Goal: Book appointment/travel/reservation

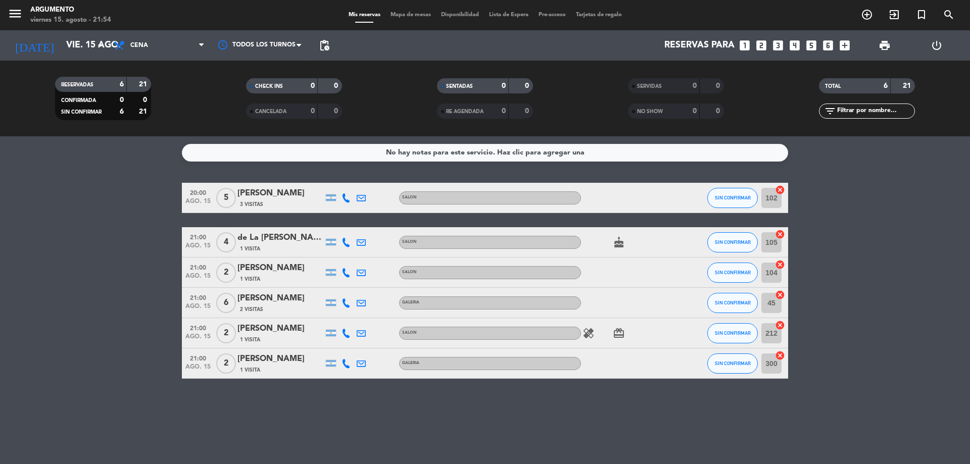
click at [172, 107] on filter-checkbox "RESERVADAS 6 21 CONFIRMADA 0 0 SIN CONFIRMAR 6 21" at bounding box center [103, 98] width 191 height 43
click at [850, 48] on icon "add_box" at bounding box center [844, 45] width 13 height 13
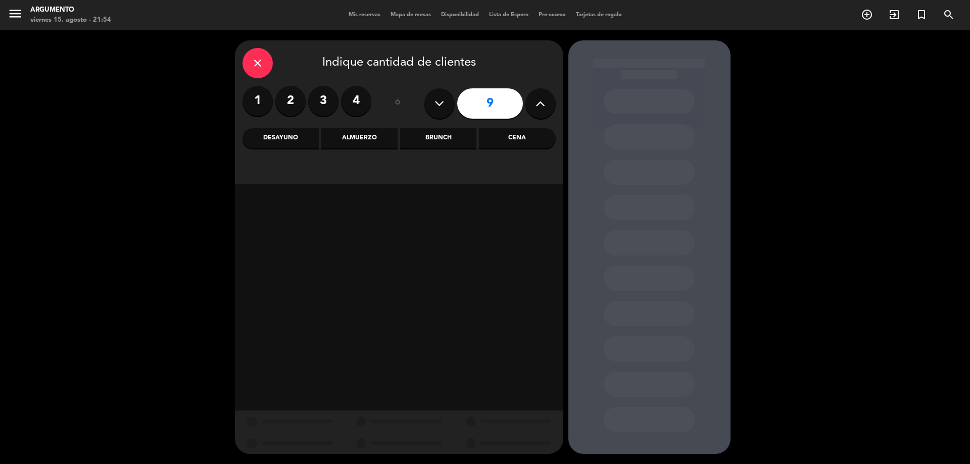
click at [369, 132] on div "Almuerzo" at bounding box center [359, 138] width 76 height 20
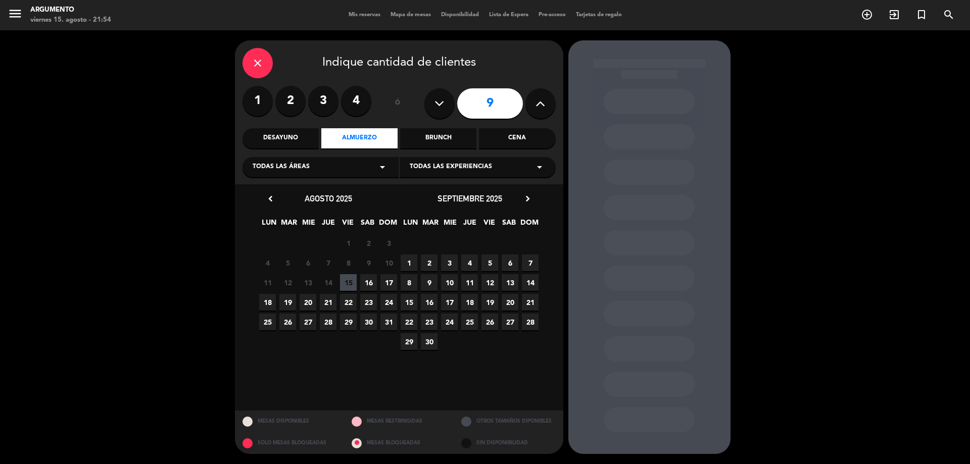
click at [374, 284] on span "16" at bounding box center [368, 282] width 17 height 17
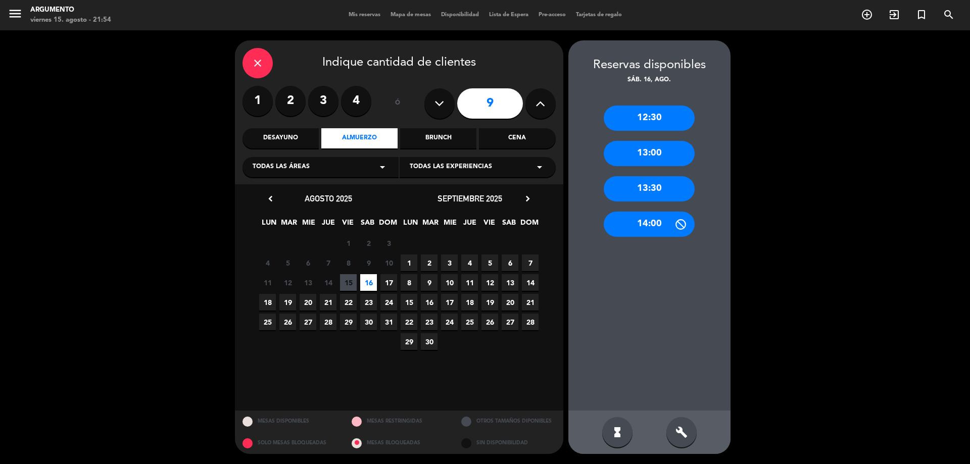
click at [662, 117] on div "12:30" at bounding box center [649, 118] width 91 height 25
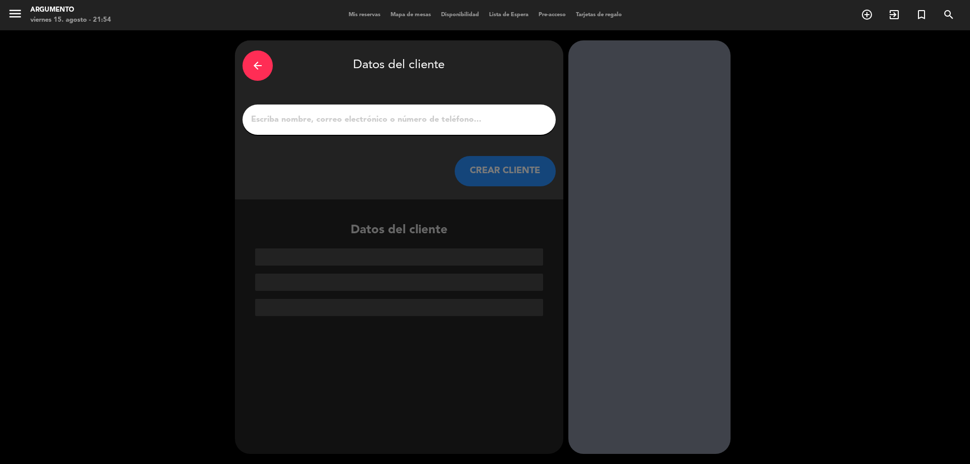
click at [372, 106] on div at bounding box center [399, 120] width 313 height 30
click at [370, 111] on div at bounding box center [399, 120] width 313 height 30
click at [370, 116] on input "1" at bounding box center [399, 120] width 298 height 14
paste input "[PERSON_NAME]"
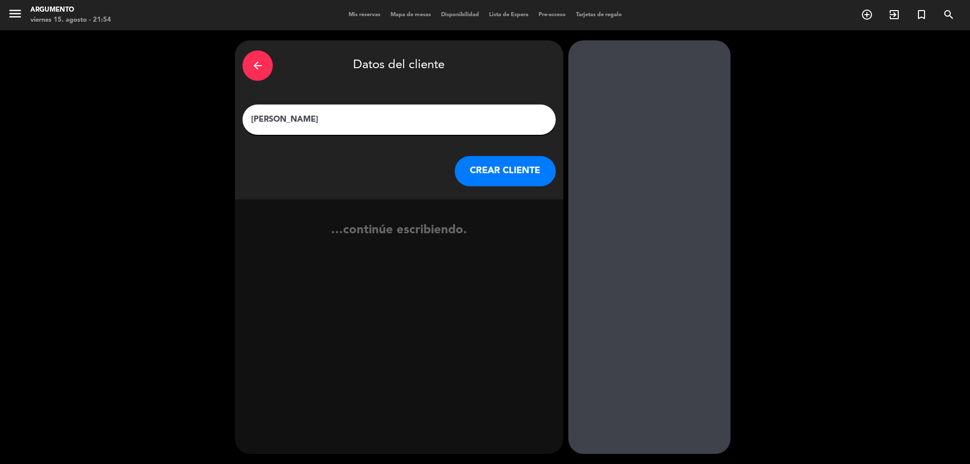
type input "[PERSON_NAME]"
click at [541, 171] on button "CREAR CLIENTE" at bounding box center [505, 171] width 101 height 30
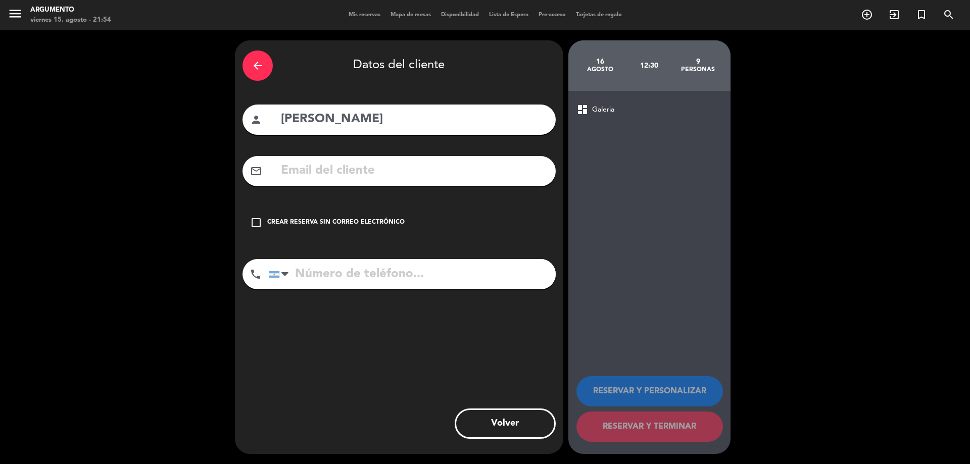
click at [382, 174] on input "text" at bounding box center [414, 171] width 268 height 21
paste input "[EMAIL_ADDRESS][DOMAIN_NAME]"
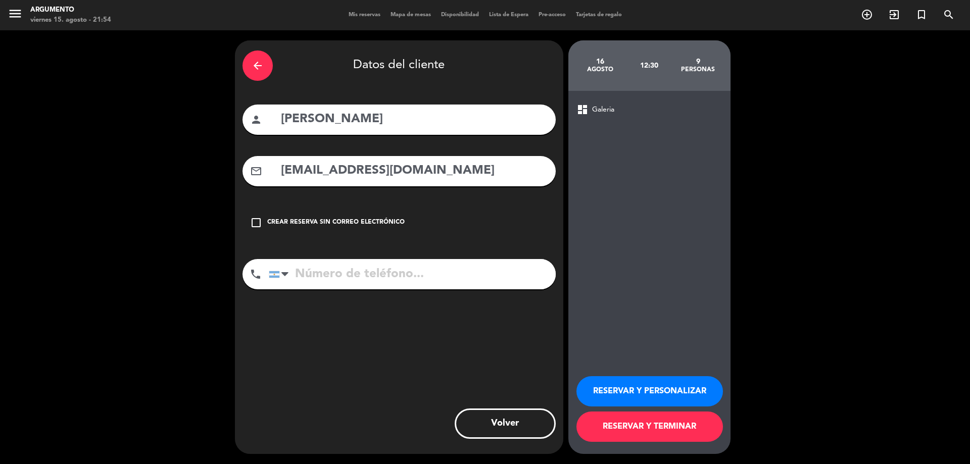
type input "[EMAIL_ADDRESS][DOMAIN_NAME]"
click at [324, 280] on input "tel" at bounding box center [412, 274] width 287 height 30
paste input "3472532505"
type input "3472532505"
click at [691, 395] on button "RESERVAR Y PERSONALIZAR" at bounding box center [650, 392] width 147 height 30
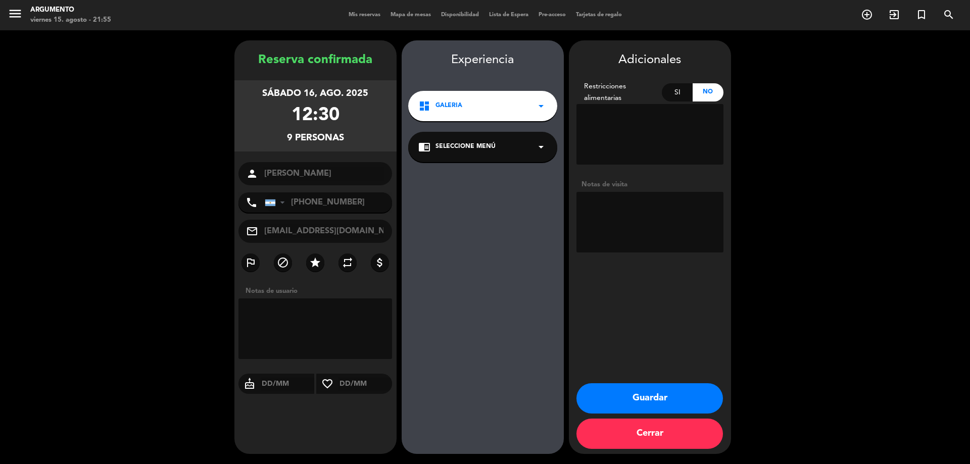
click at [474, 108] on div "dashboard Galeria arrow_drop_down" at bounding box center [482, 106] width 149 height 30
click at [496, 114] on div "dashboard Galeria arrow_drop_down" at bounding box center [482, 106] width 149 height 30
click at [498, 146] on div "chrome_reader_mode Seleccione Menú arrow_drop_down" at bounding box center [482, 147] width 149 height 30
click at [636, 394] on button "Guardar" at bounding box center [650, 399] width 147 height 30
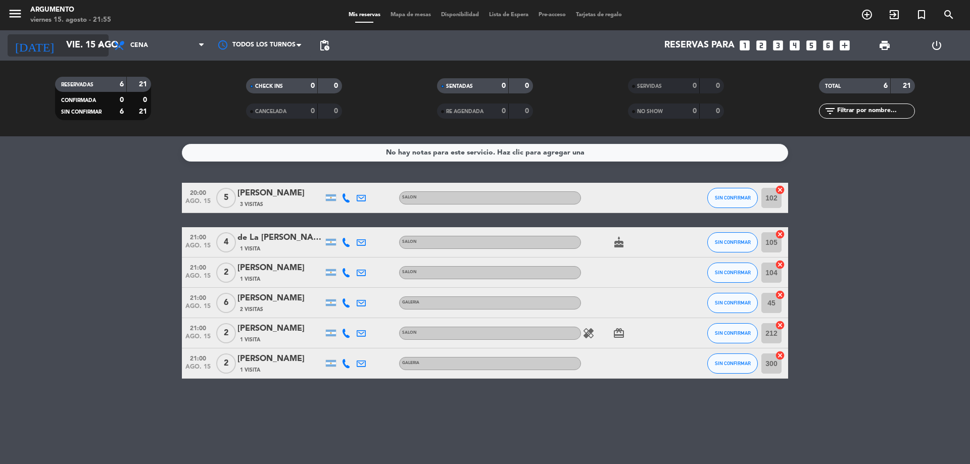
click at [82, 42] on input "vie. 15 ago." at bounding box center [119, 45] width 117 height 20
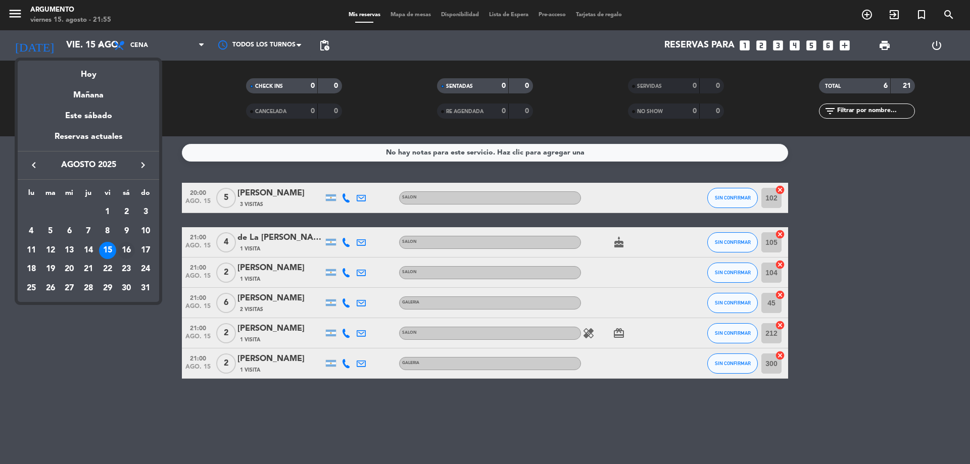
click at [128, 250] on div "16" at bounding box center [126, 250] width 17 height 17
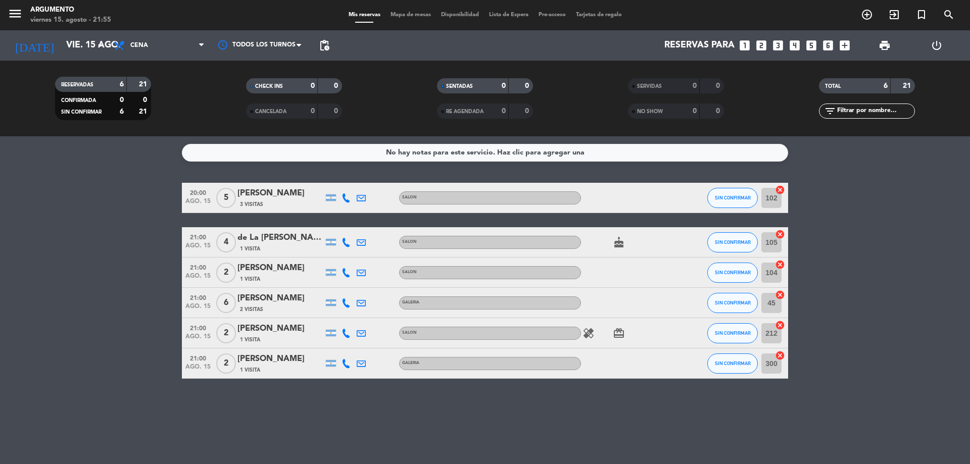
type input "sáb. 16 ago."
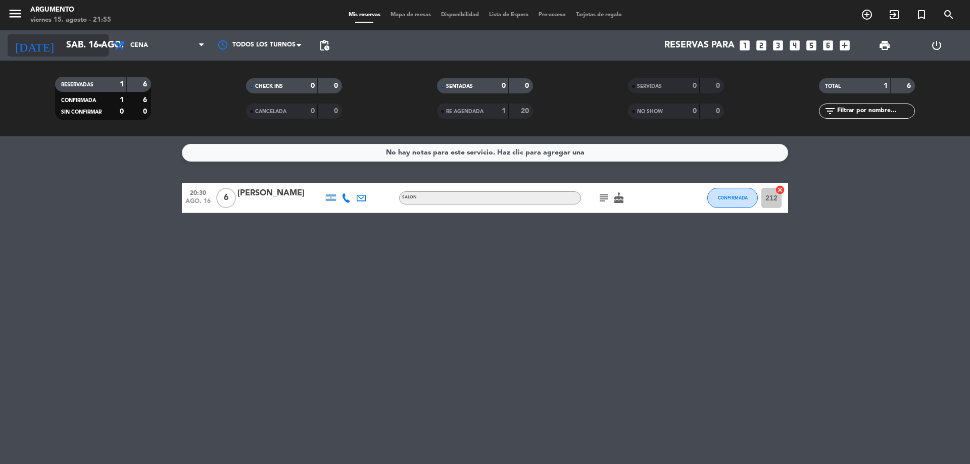
click at [78, 45] on input "sáb. 16 ago." at bounding box center [119, 45] width 117 height 20
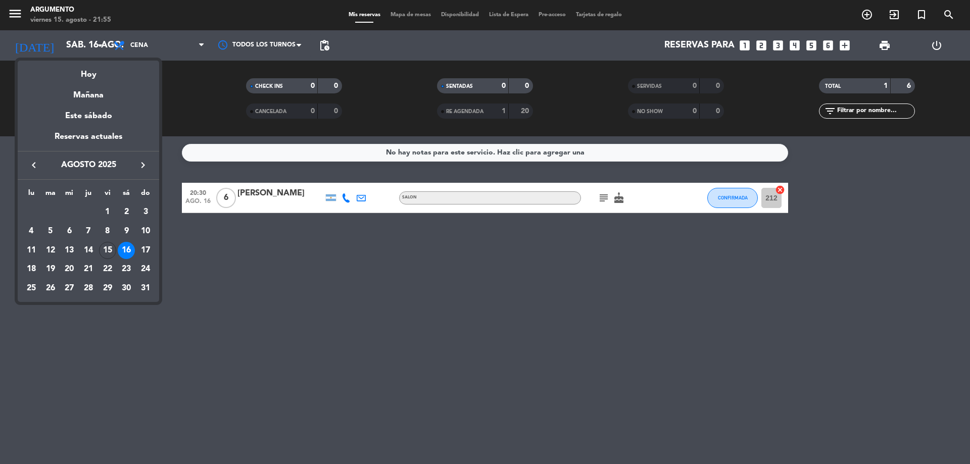
click at [170, 40] on div at bounding box center [485, 232] width 970 height 464
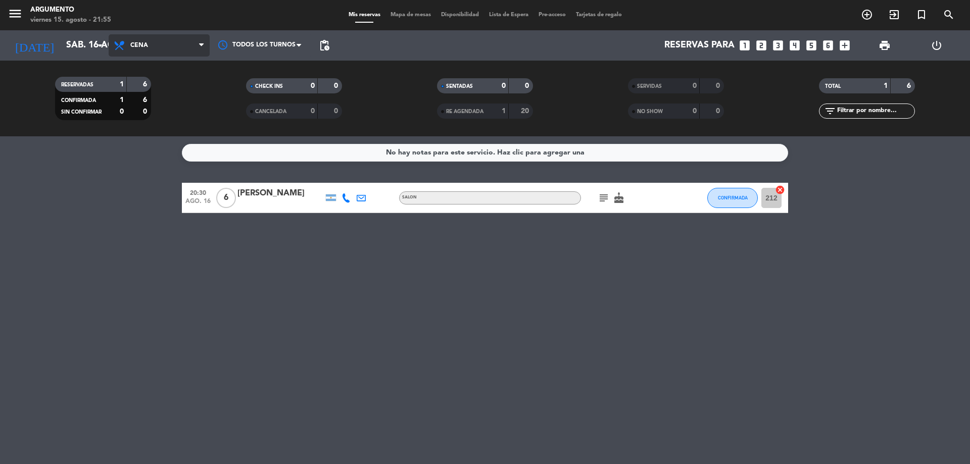
click at [173, 47] on span "Cena" at bounding box center [159, 45] width 101 height 22
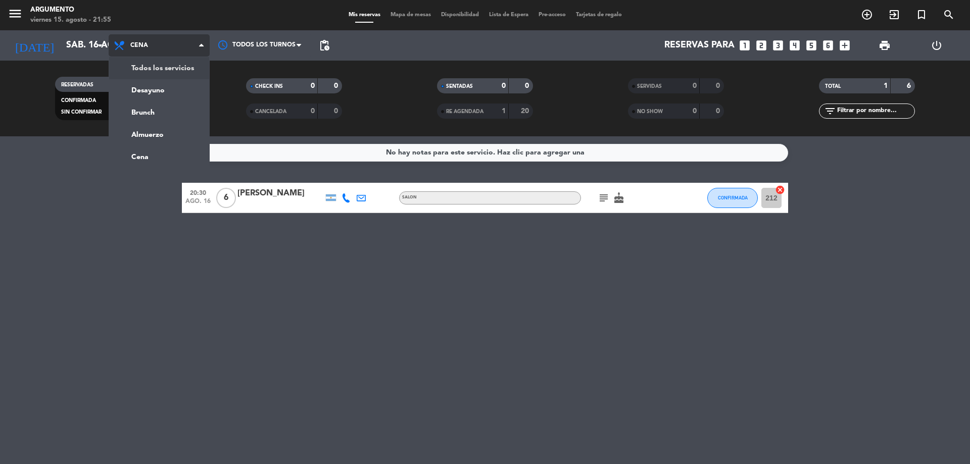
click at [170, 70] on div "menu Argumento viernes 15. agosto - 21:55 Mis reservas Mapa de mesas Disponibil…" at bounding box center [485, 68] width 970 height 136
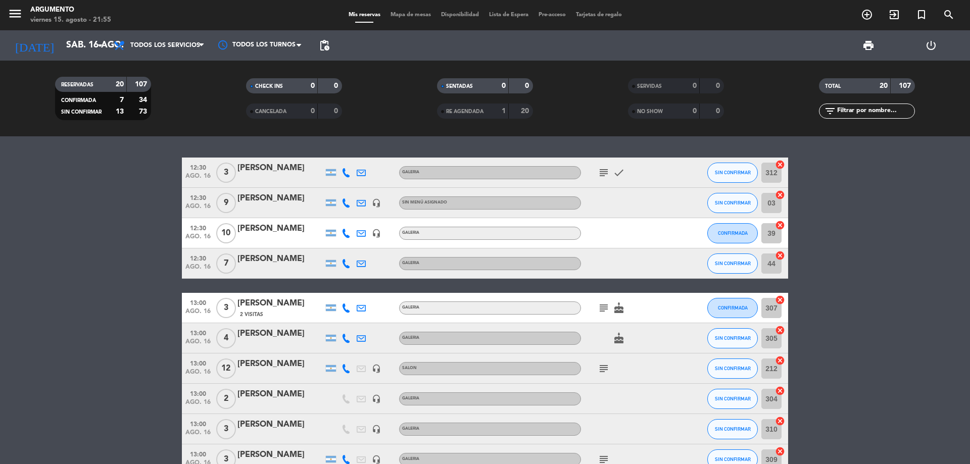
click at [272, 202] on div "[PERSON_NAME]" at bounding box center [281, 198] width 86 height 13
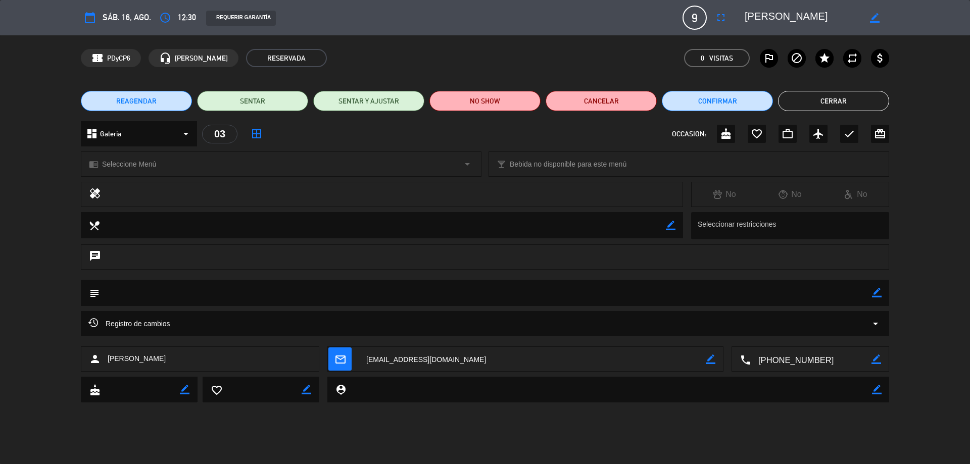
click at [159, 131] on div "dashboard Galeria arrow_drop_down" at bounding box center [139, 133] width 116 height 25
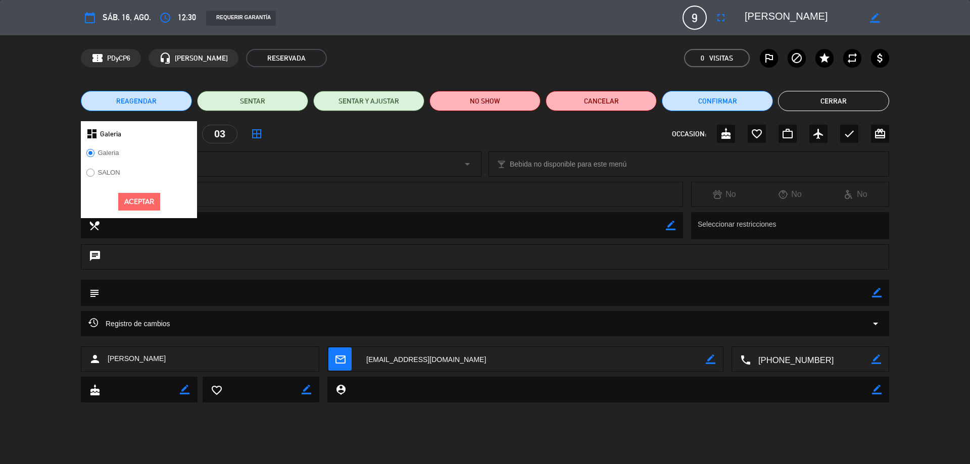
click at [116, 167] on label "SALON" at bounding box center [103, 174] width 44 height 16
click at [127, 197] on button "Aceptar" at bounding box center [139, 202] width 42 height 18
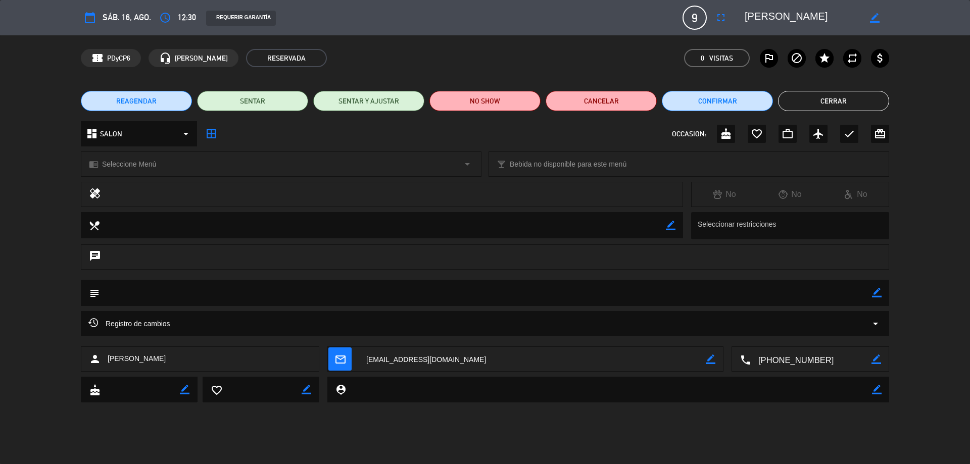
click at [195, 169] on div "chrome_reader_mode Seleccione Menú arrow_drop_down" at bounding box center [281, 164] width 400 height 24
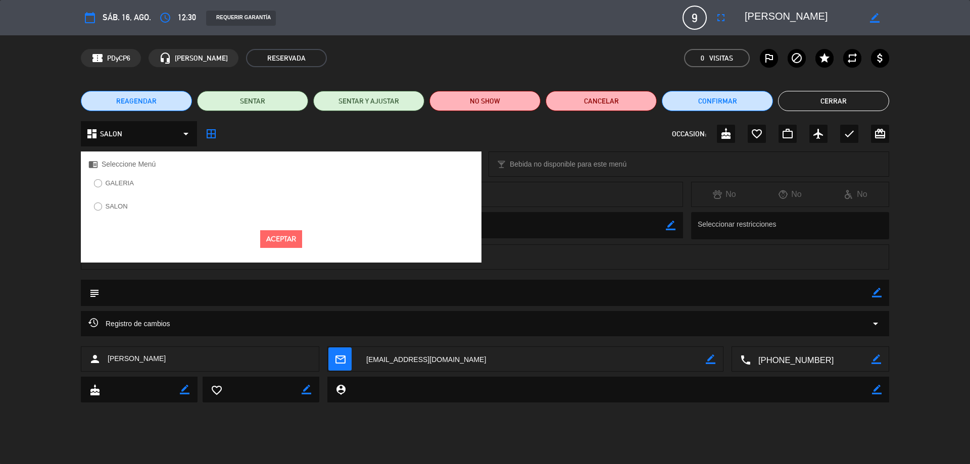
click at [126, 209] on label "SALON" at bounding box center [117, 206] width 22 height 7
click at [280, 244] on button "Aceptar" at bounding box center [281, 239] width 42 height 18
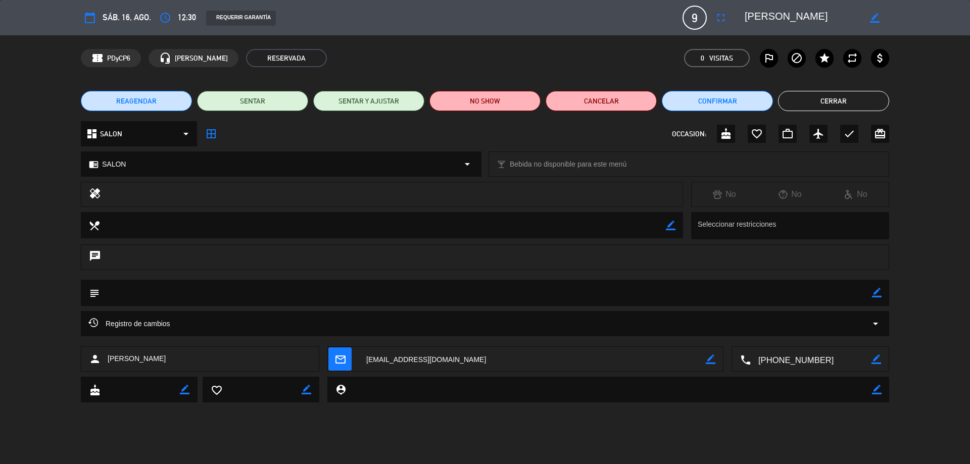
click at [782, 101] on button "Cerrar" at bounding box center [833, 101] width 111 height 20
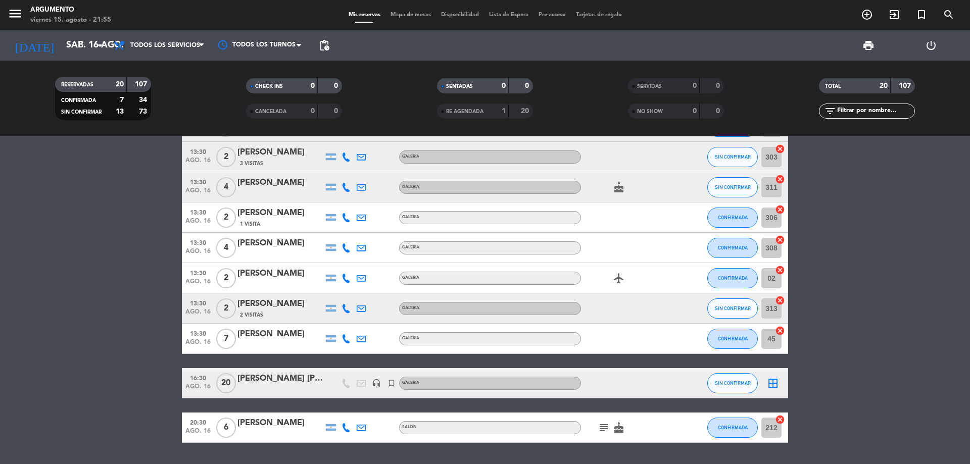
scroll to position [404, 0]
